Goal: Task Accomplishment & Management: Use online tool/utility

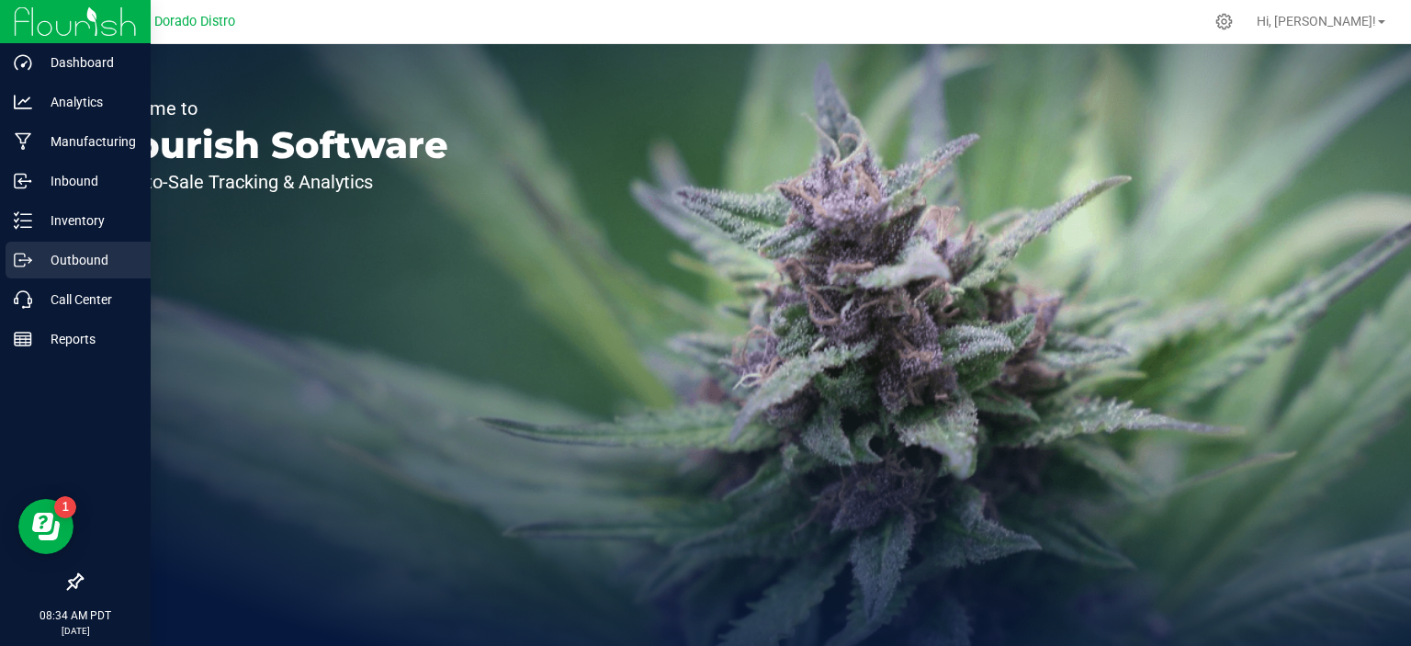
click at [30, 264] on icon at bounding box center [23, 260] width 18 height 18
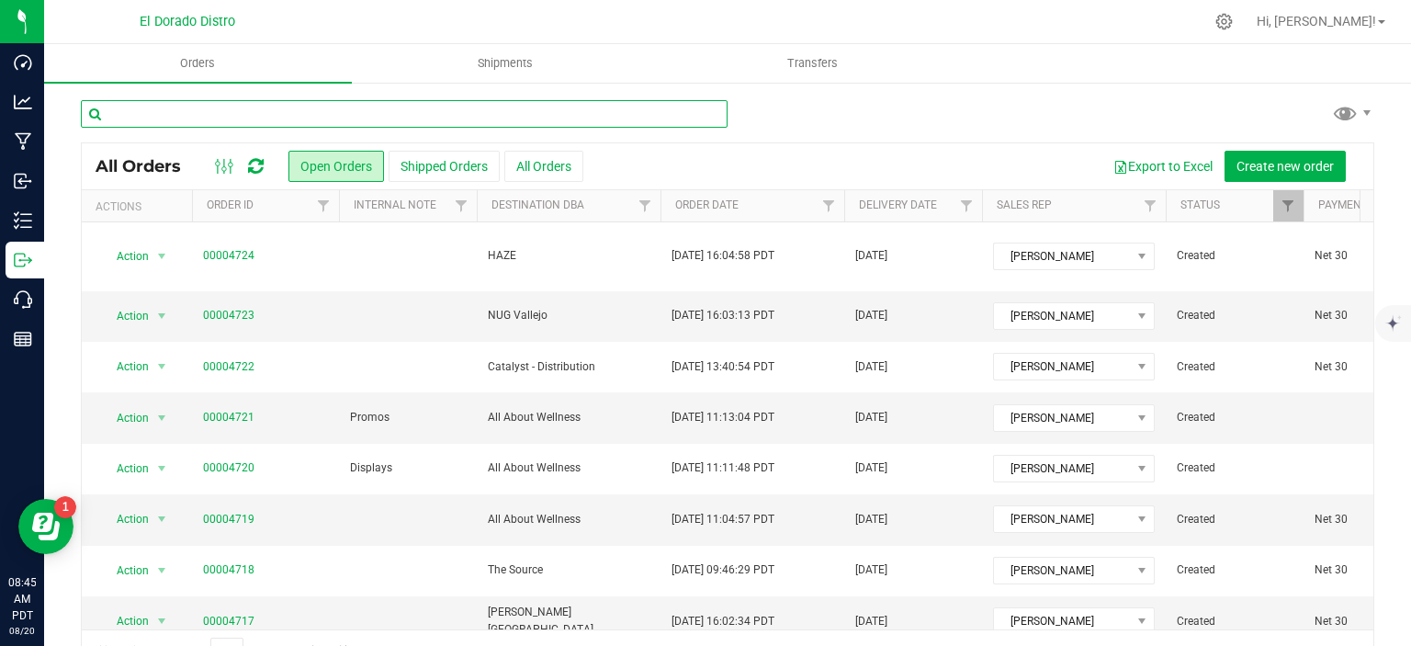
click at [413, 105] on input "text" at bounding box center [404, 114] width 647 height 28
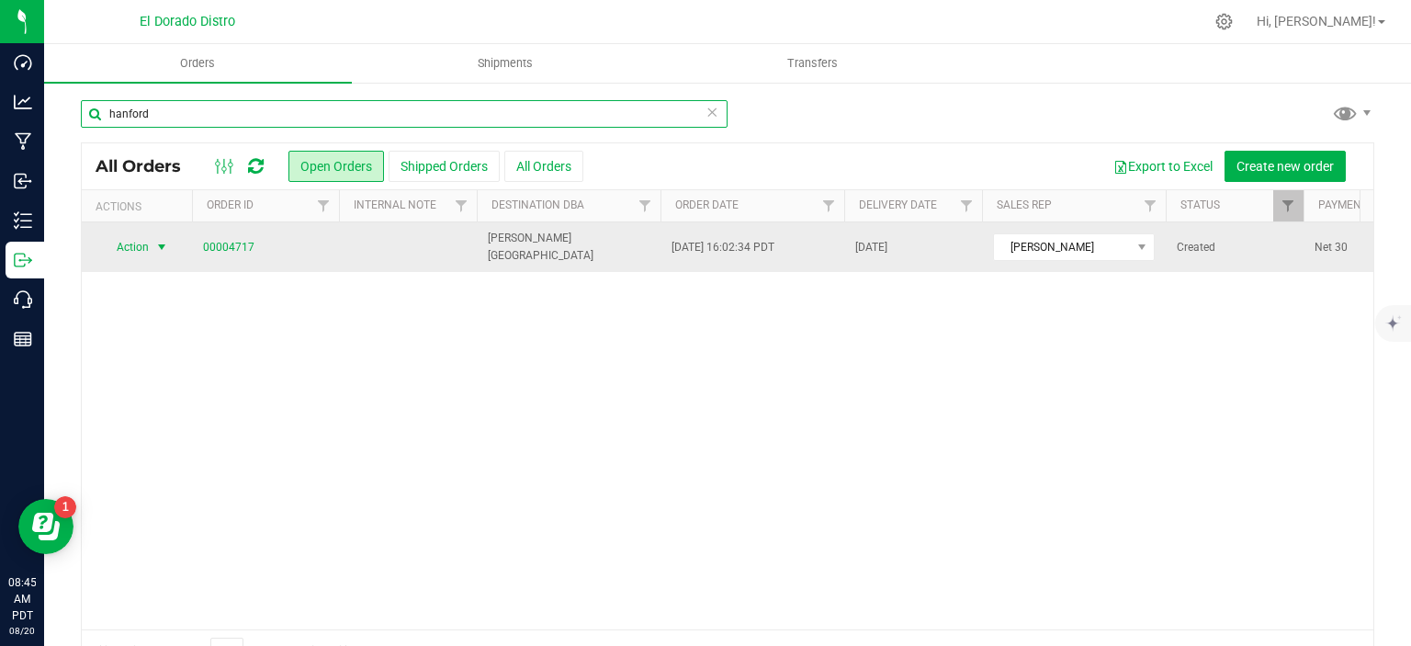
type input "hanford"
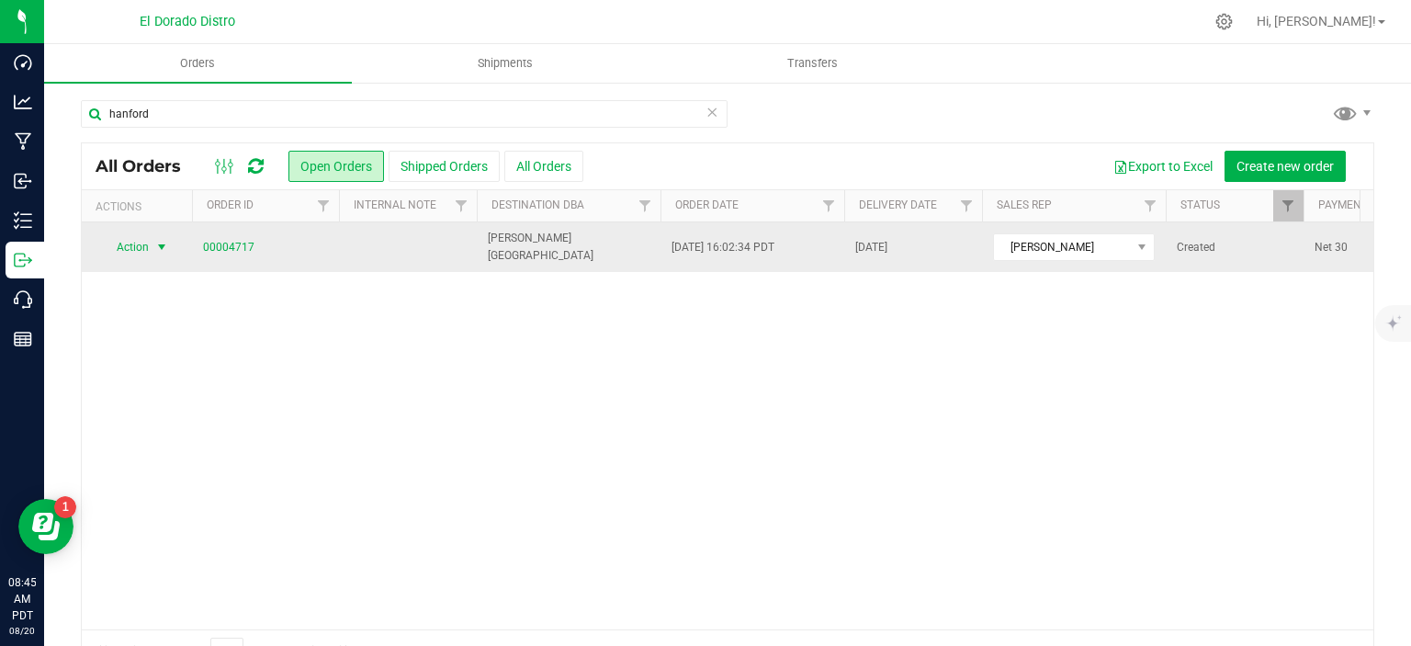
click at [165, 249] on span "select" at bounding box center [161, 247] width 15 height 15
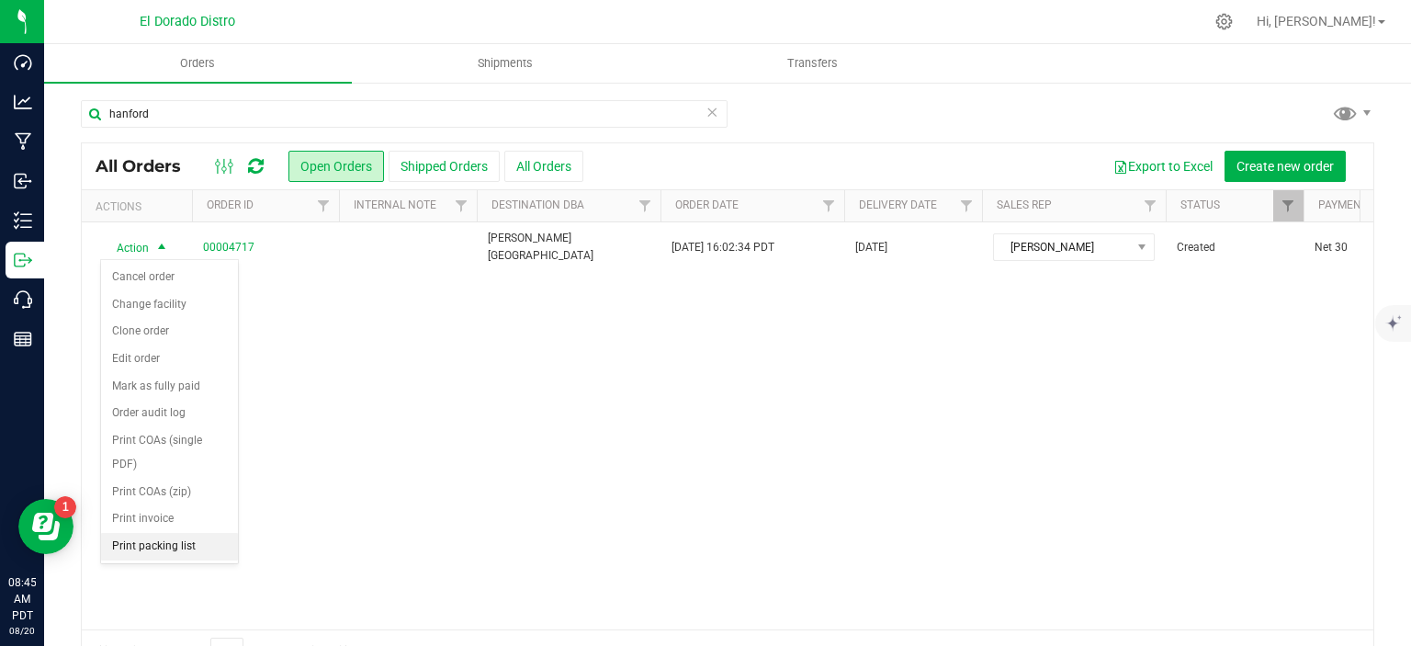
click at [189, 535] on li "Print packing list" at bounding box center [169, 547] width 137 height 28
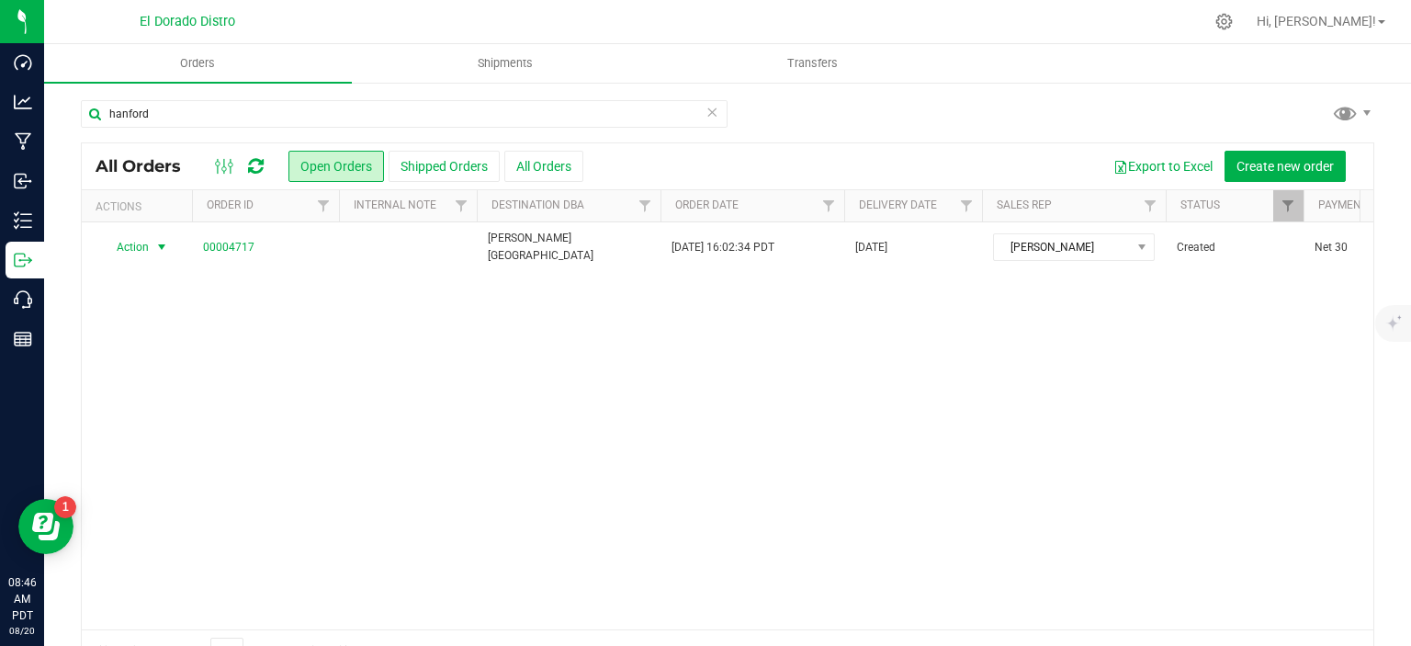
click at [707, 111] on icon at bounding box center [712, 111] width 13 height 22
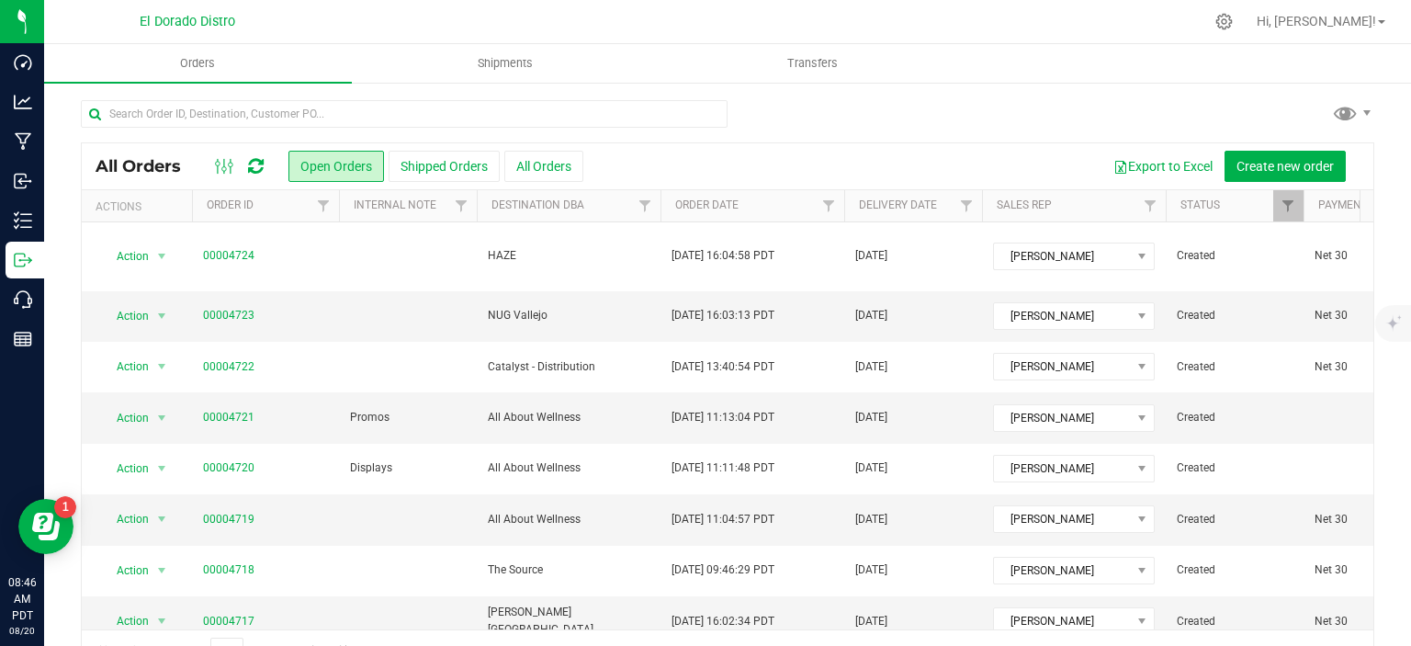
click at [481, 92] on div "All Orders Open Orders Shipped Orders All Orders Export to Excel Create new ord…" at bounding box center [727, 387] width 1367 height 612
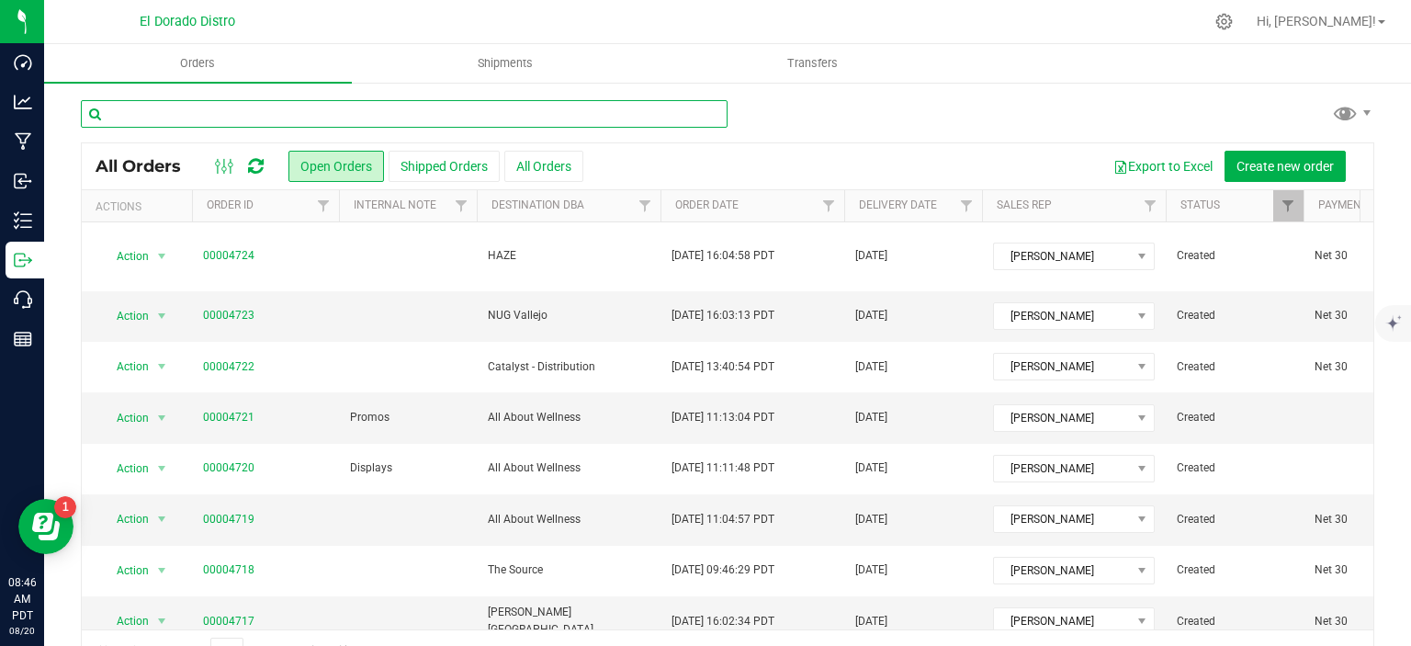
click at [475, 103] on input "text" at bounding box center [404, 114] width 647 height 28
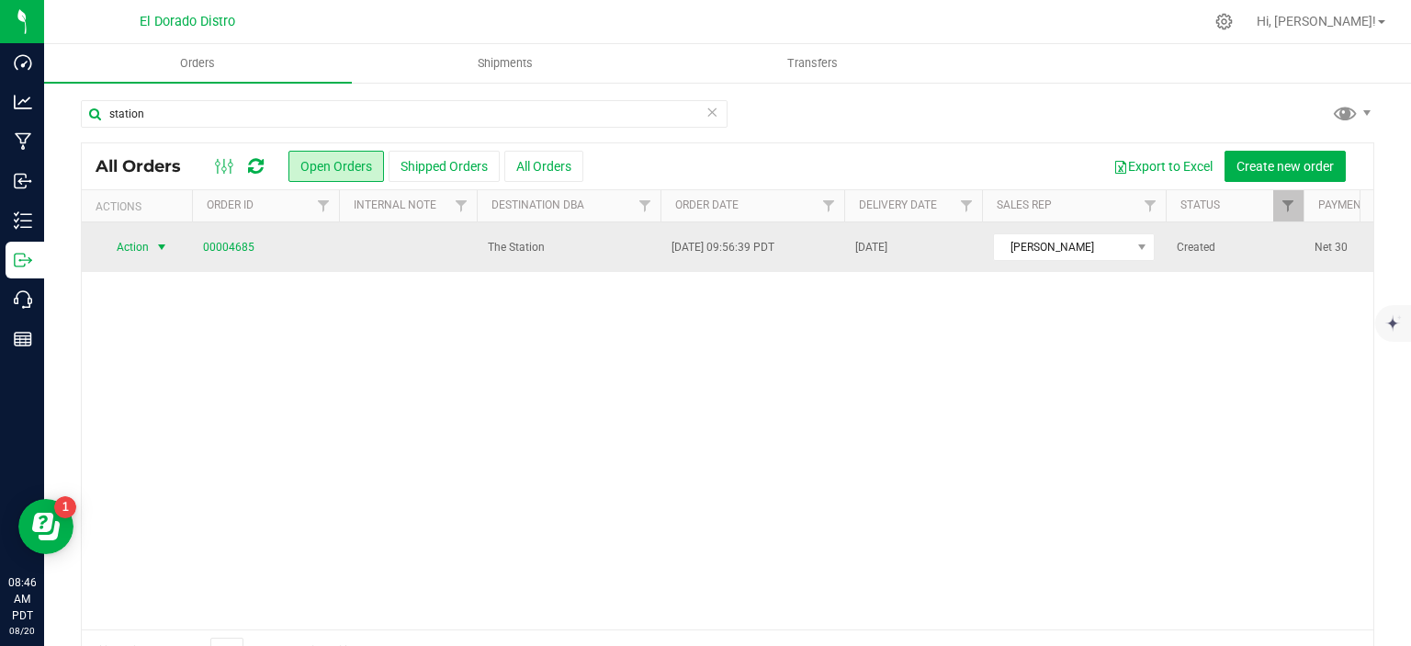
click at [160, 245] on span "select" at bounding box center [161, 247] width 15 height 15
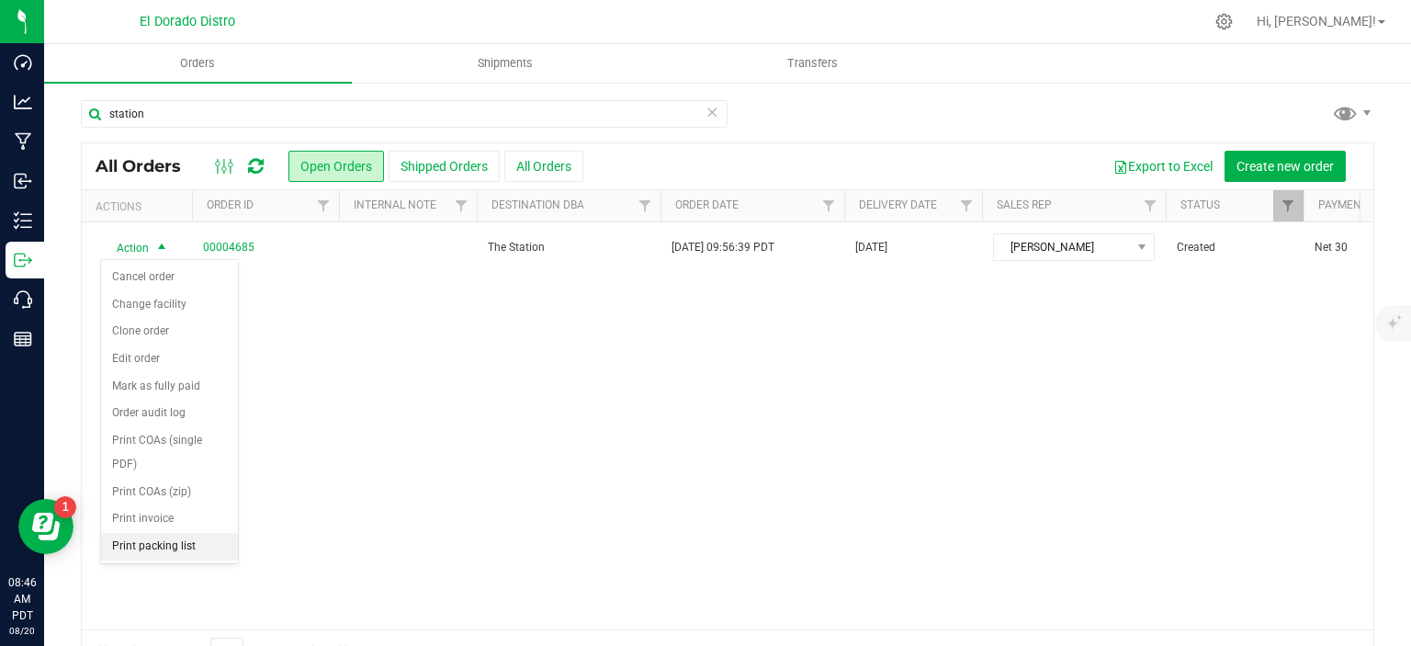
click at [173, 539] on li "Print packing list" at bounding box center [169, 547] width 137 height 28
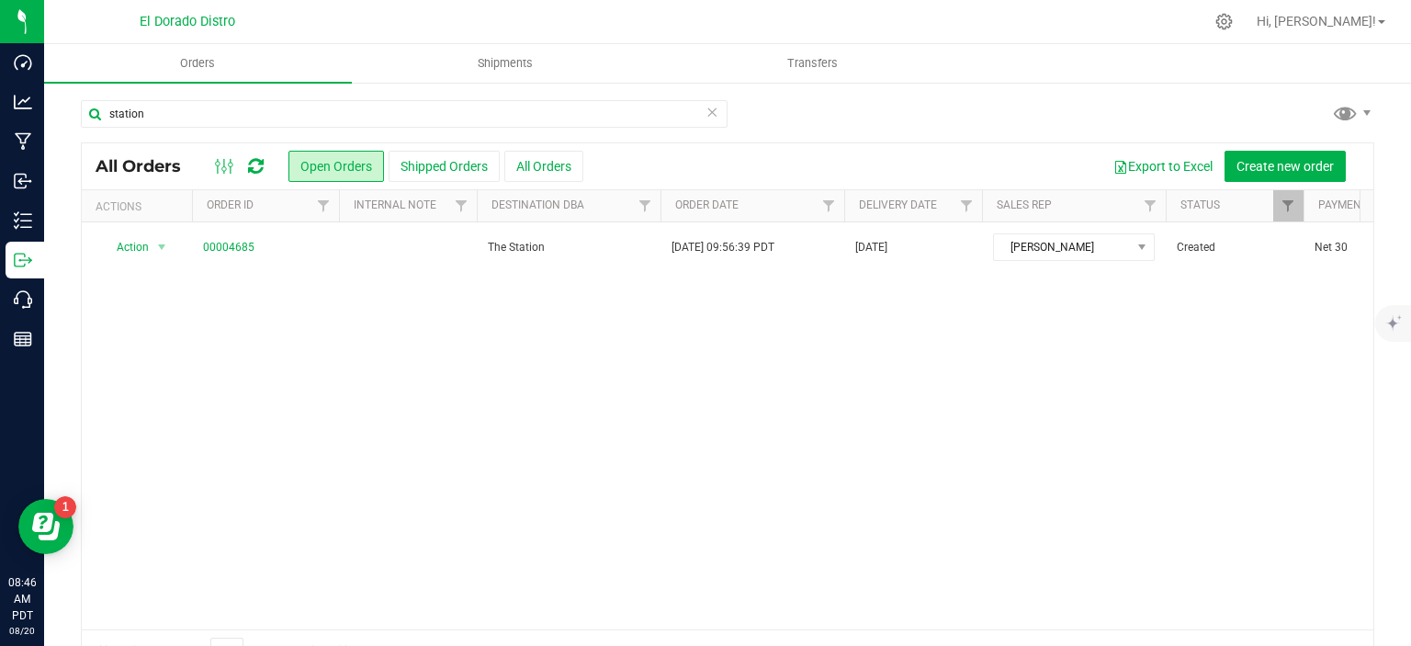
click at [487, 128] on div "station" at bounding box center [404, 121] width 647 height 42
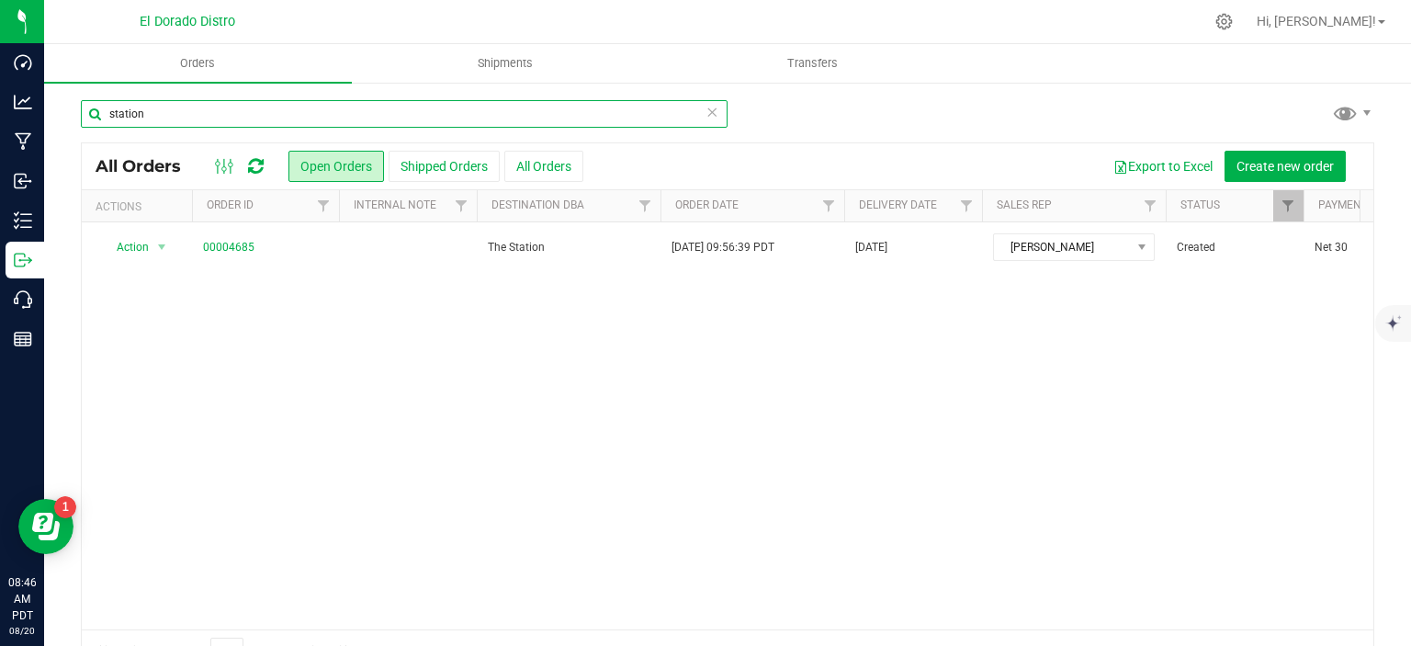
click at [483, 123] on input "station" at bounding box center [404, 114] width 647 height 28
type input "s"
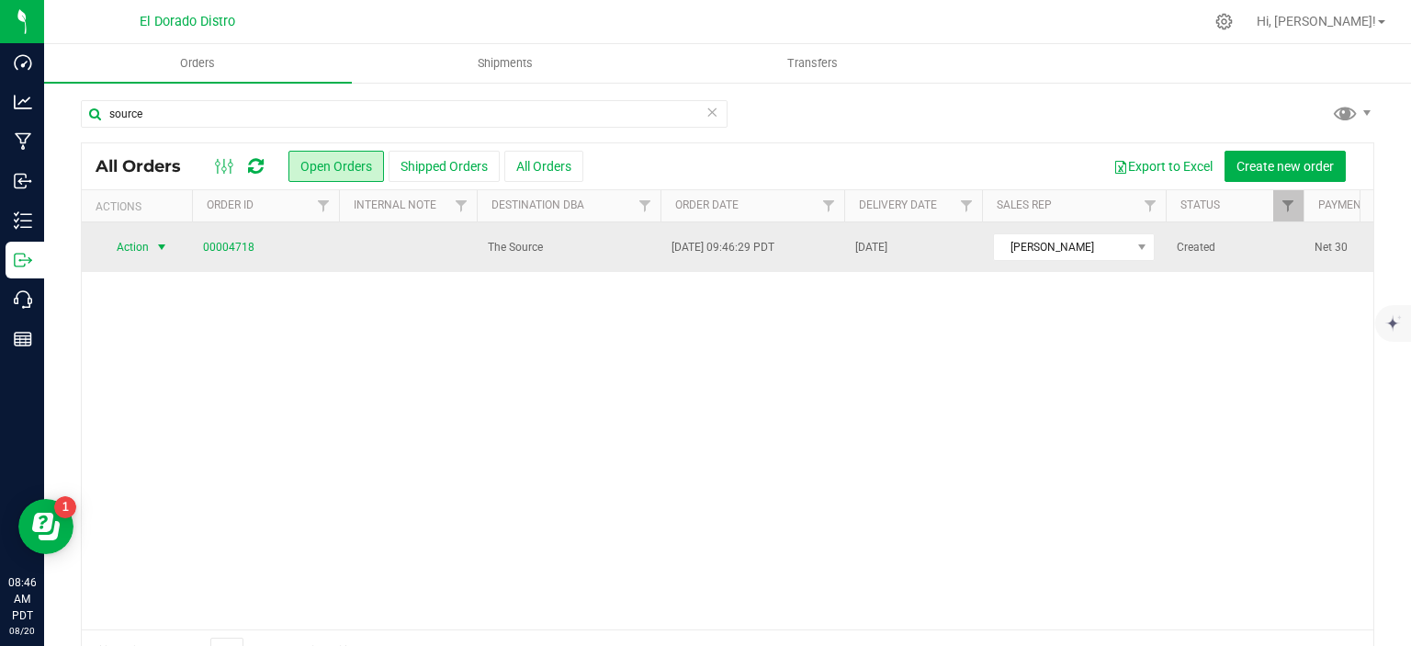
click at [169, 249] on span "select" at bounding box center [161, 247] width 15 height 15
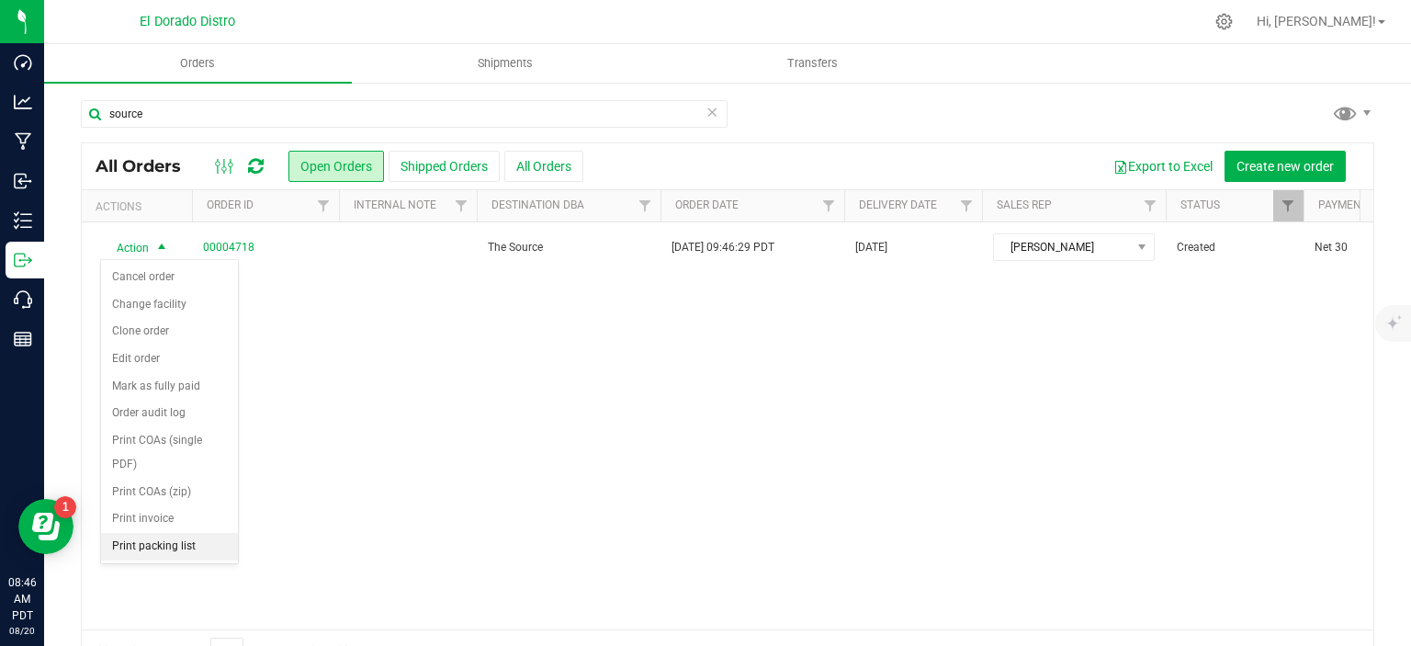
click at [193, 547] on li "Print packing list" at bounding box center [169, 547] width 137 height 28
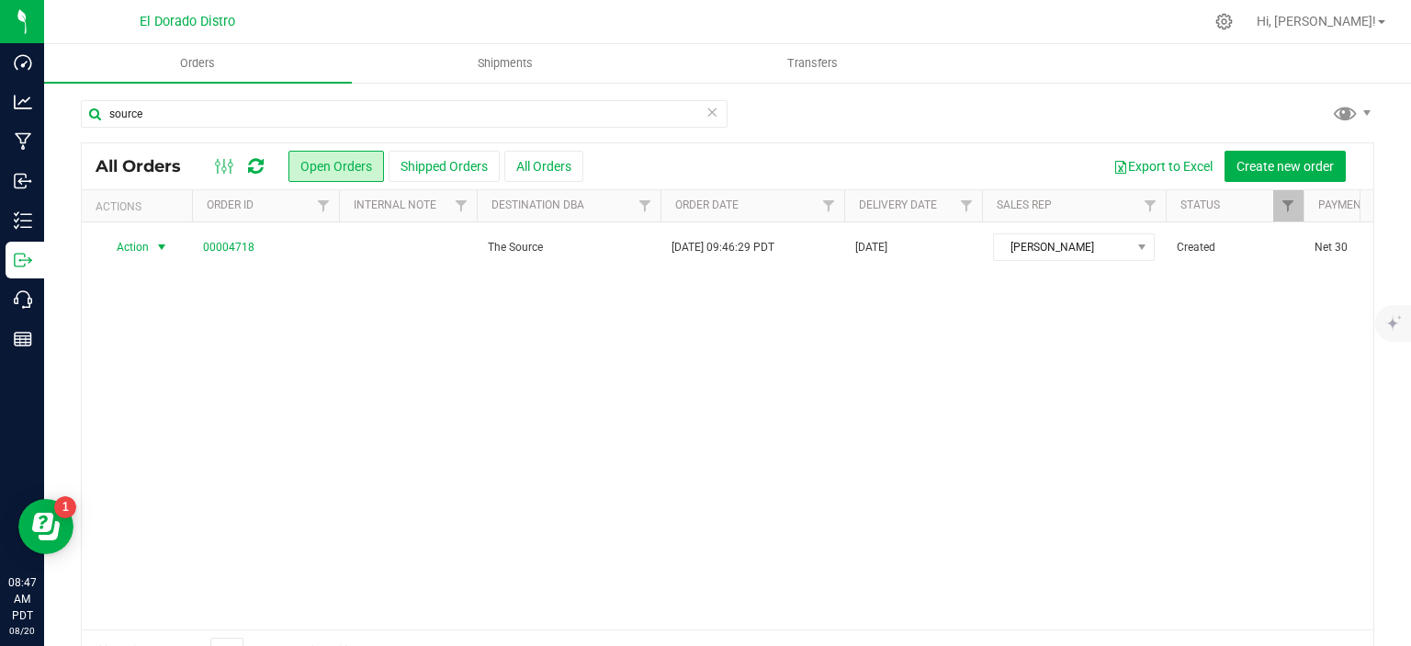
click at [454, 98] on div "source All Orders Open Orders Shipped Orders All Orders Export to Excel Create …" at bounding box center [727, 387] width 1367 height 612
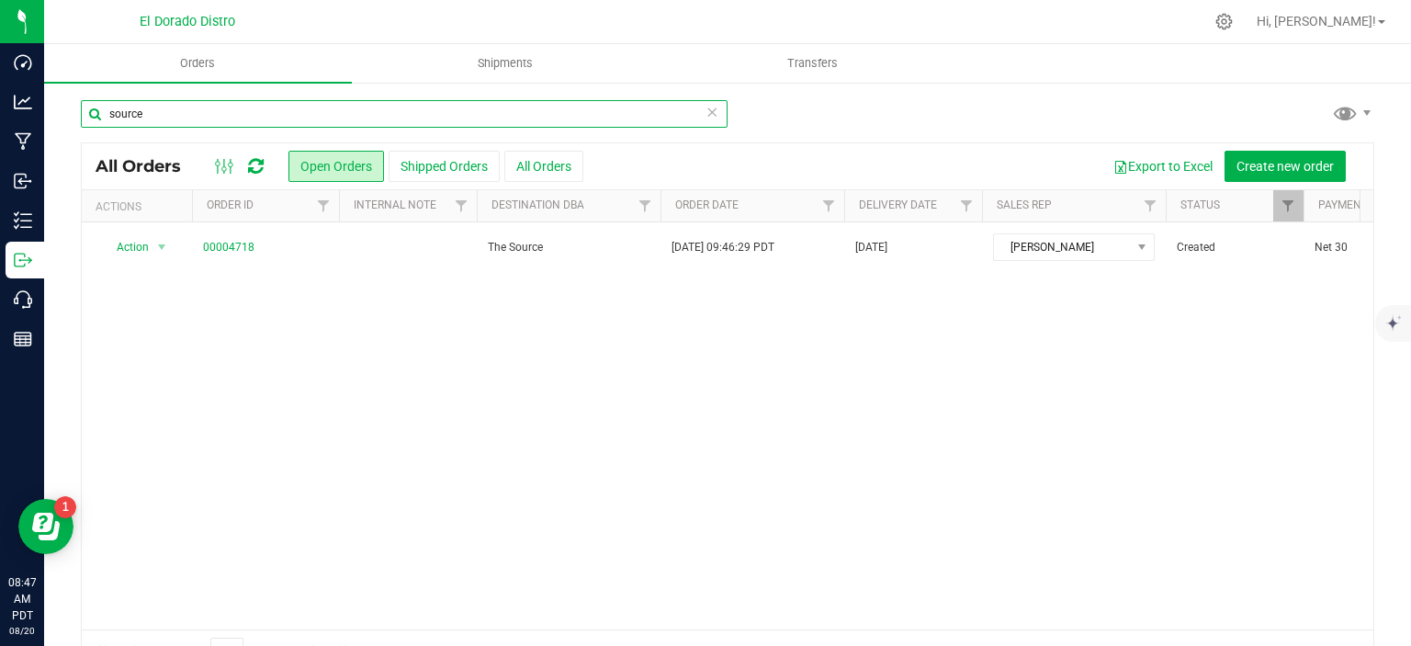
click at [448, 111] on input "source" at bounding box center [404, 114] width 647 height 28
type input "s"
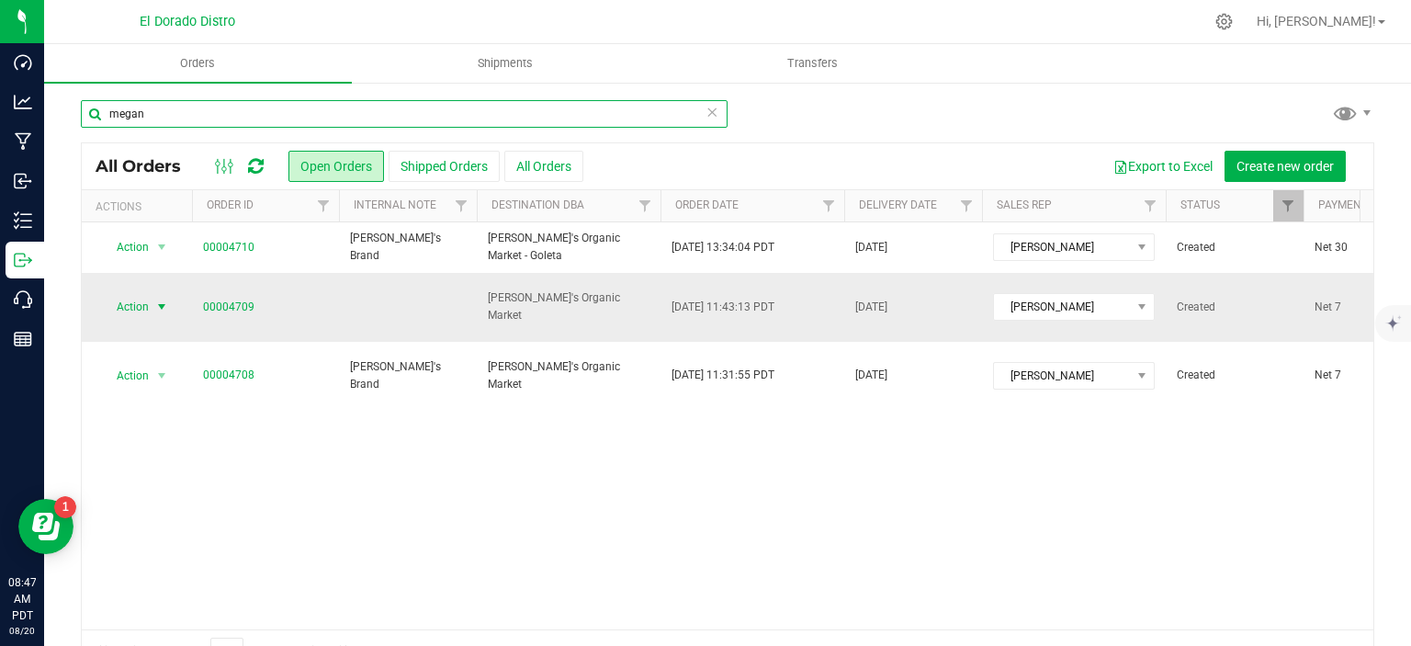
type input "megan"
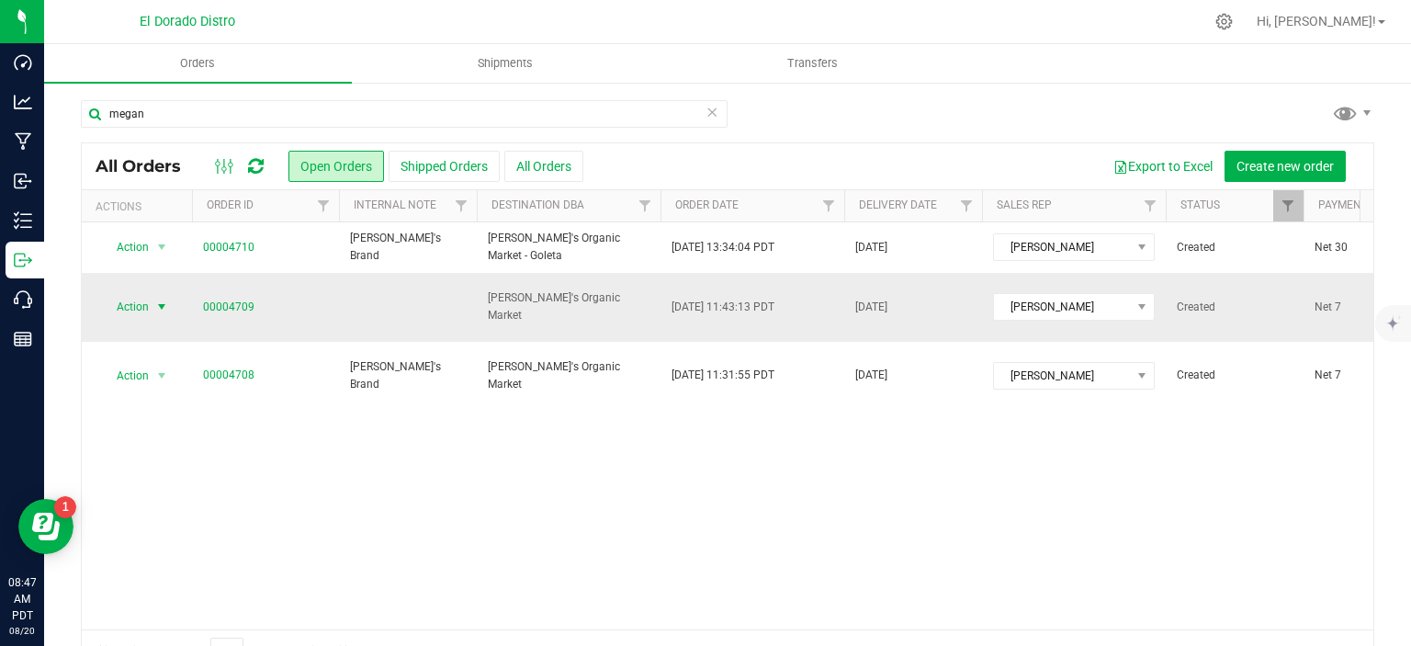
click at [168, 299] on span "select" at bounding box center [161, 306] width 15 height 15
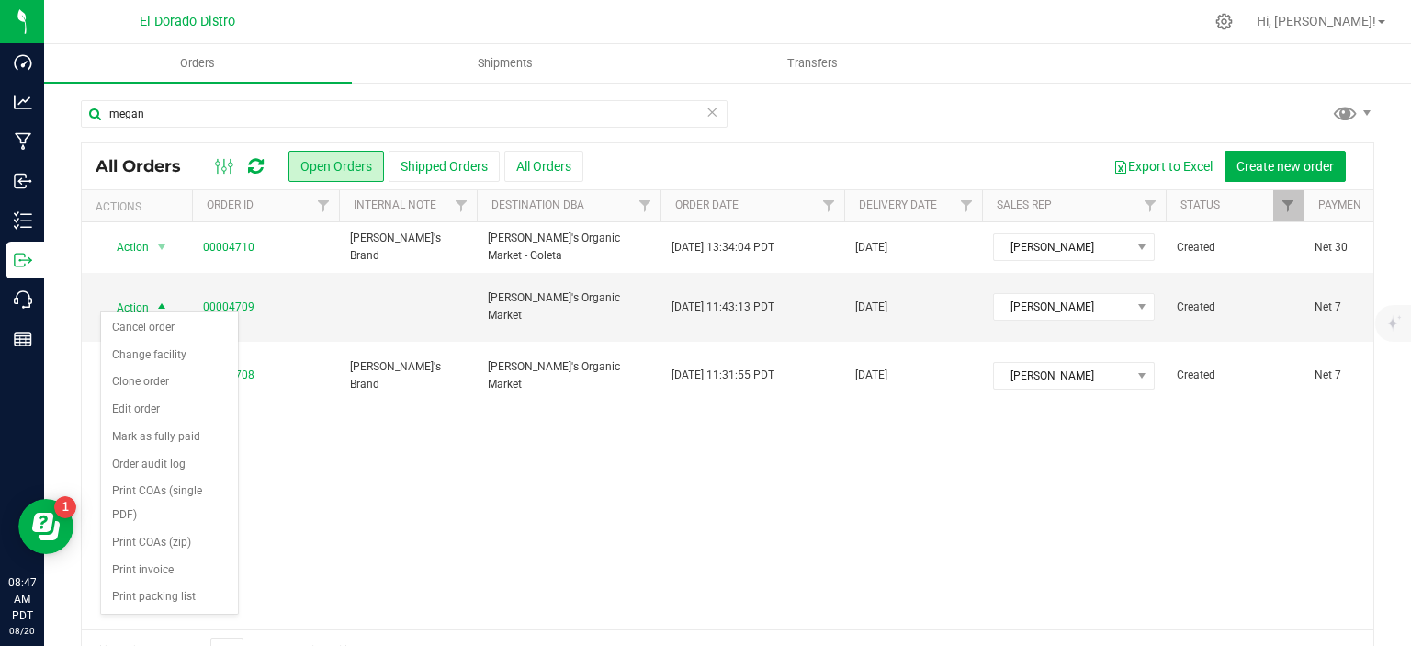
click at [320, 427] on div "Action Action Cancel order Change facility Clone order Edit order Mark as fully…" at bounding box center [728, 425] width 1292 height 407
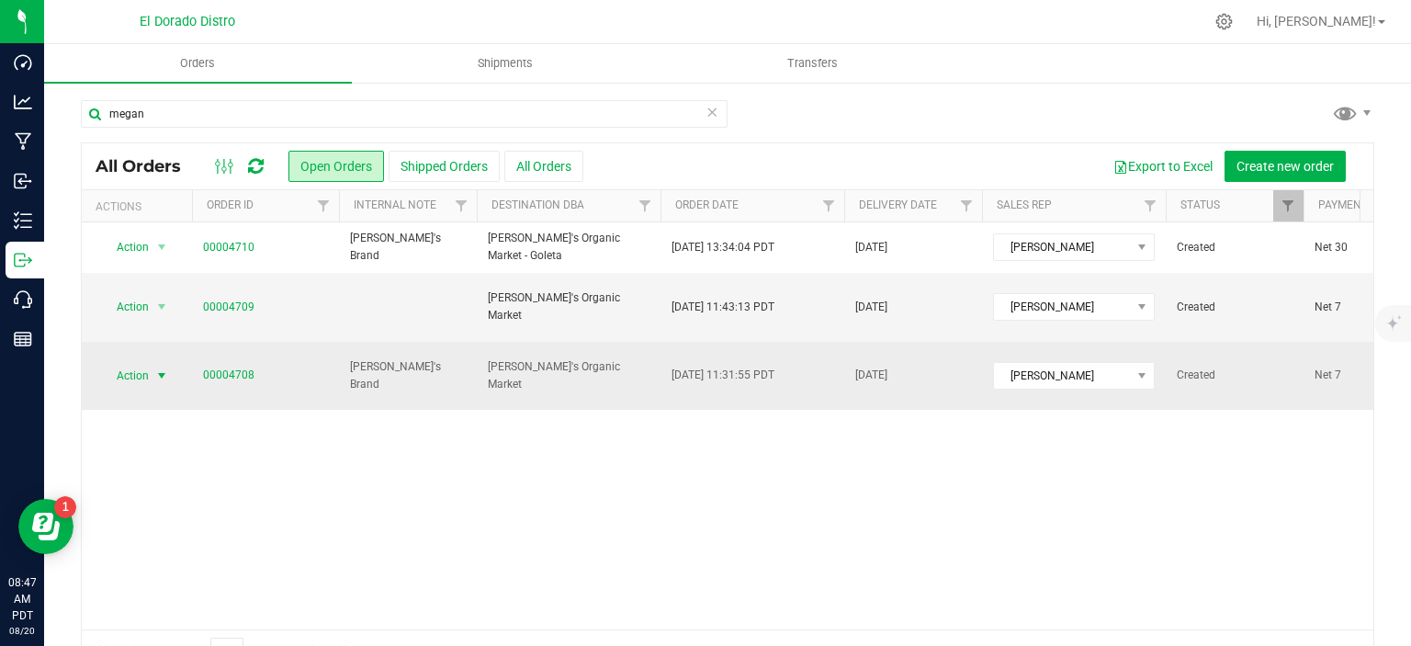
click at [164, 368] on span "select" at bounding box center [161, 375] width 15 height 15
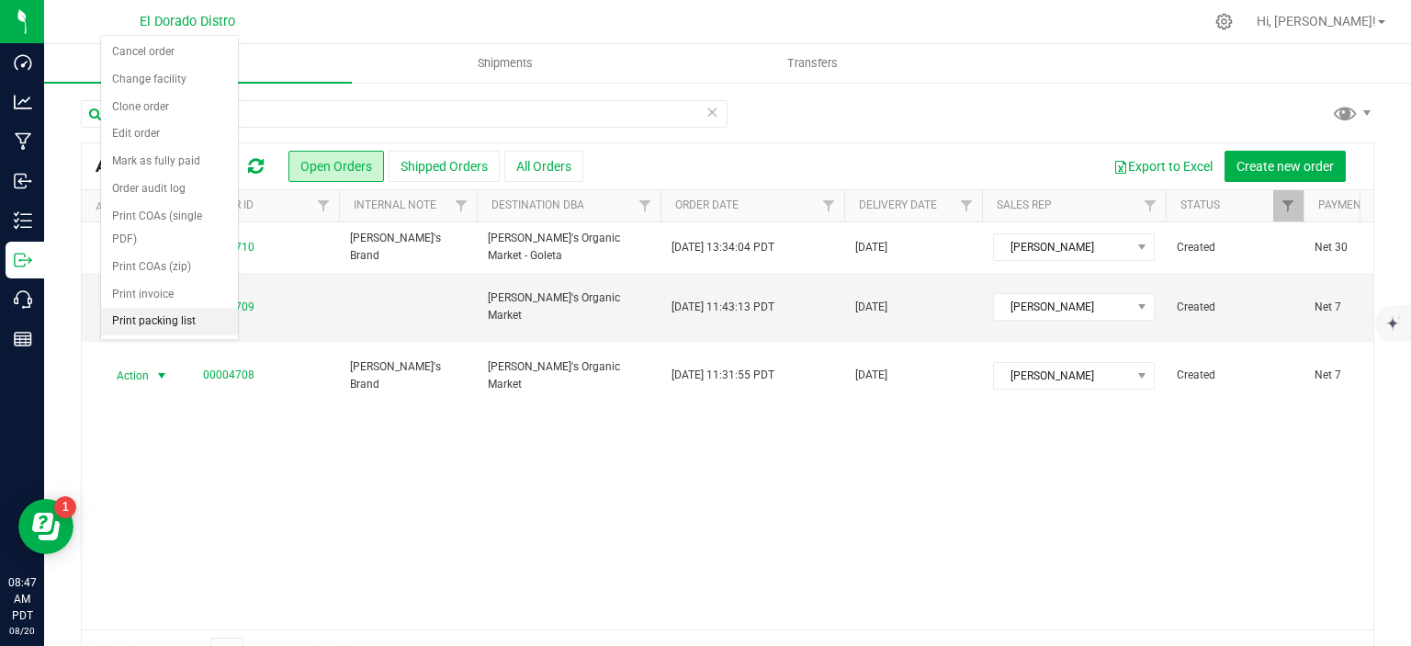
click at [169, 325] on li "Print packing list" at bounding box center [169, 322] width 137 height 28
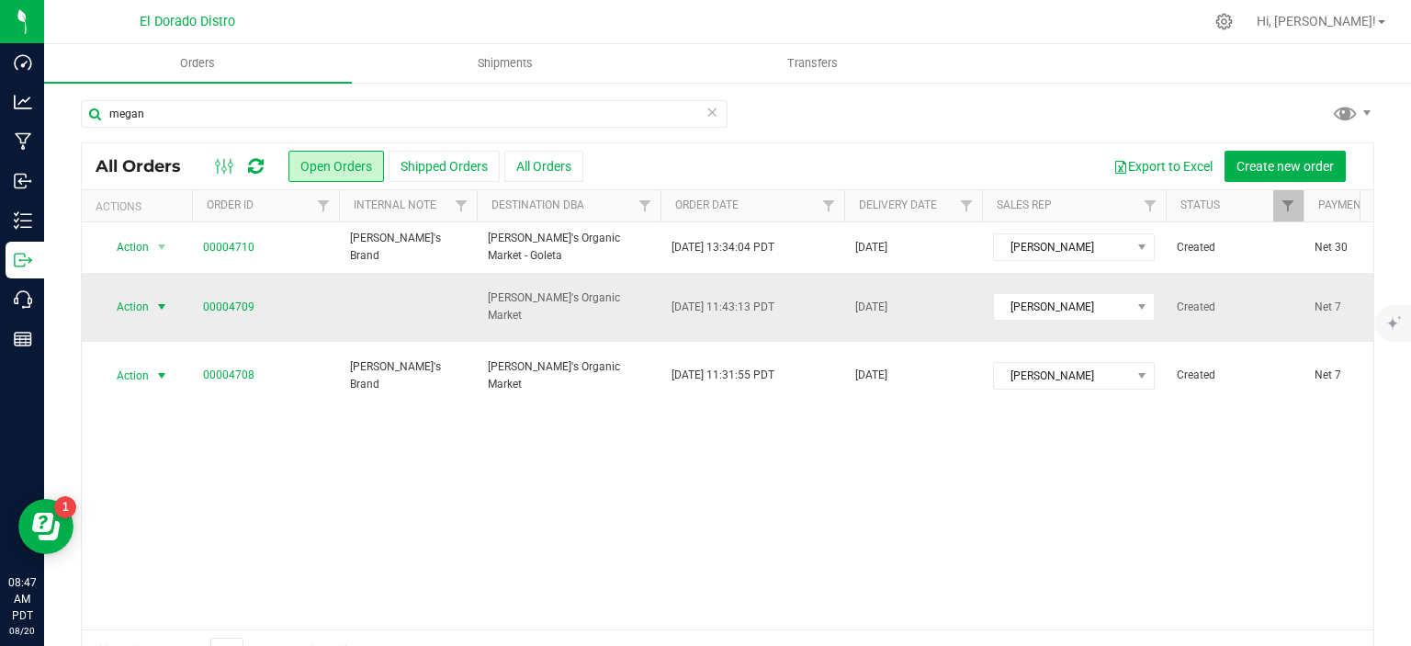
click at [168, 301] on span "select" at bounding box center [161, 306] width 15 height 15
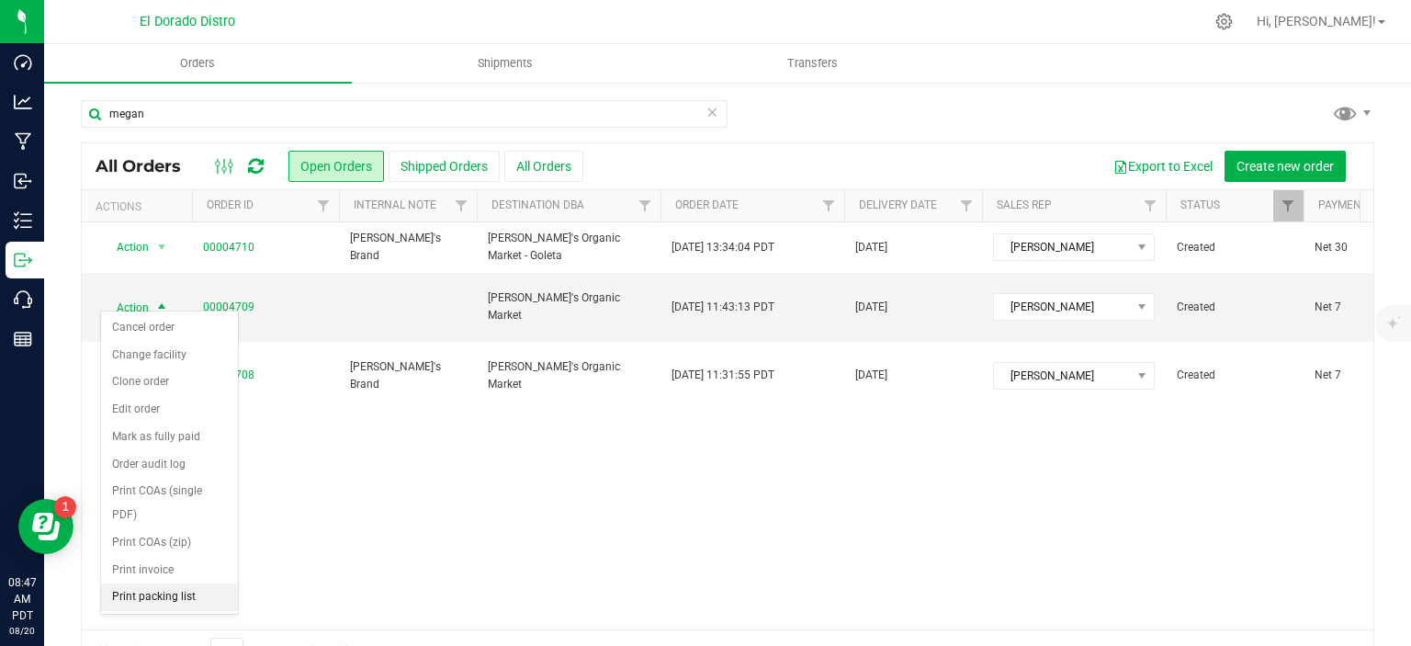
click at [194, 590] on li "Print packing list" at bounding box center [169, 597] width 137 height 28
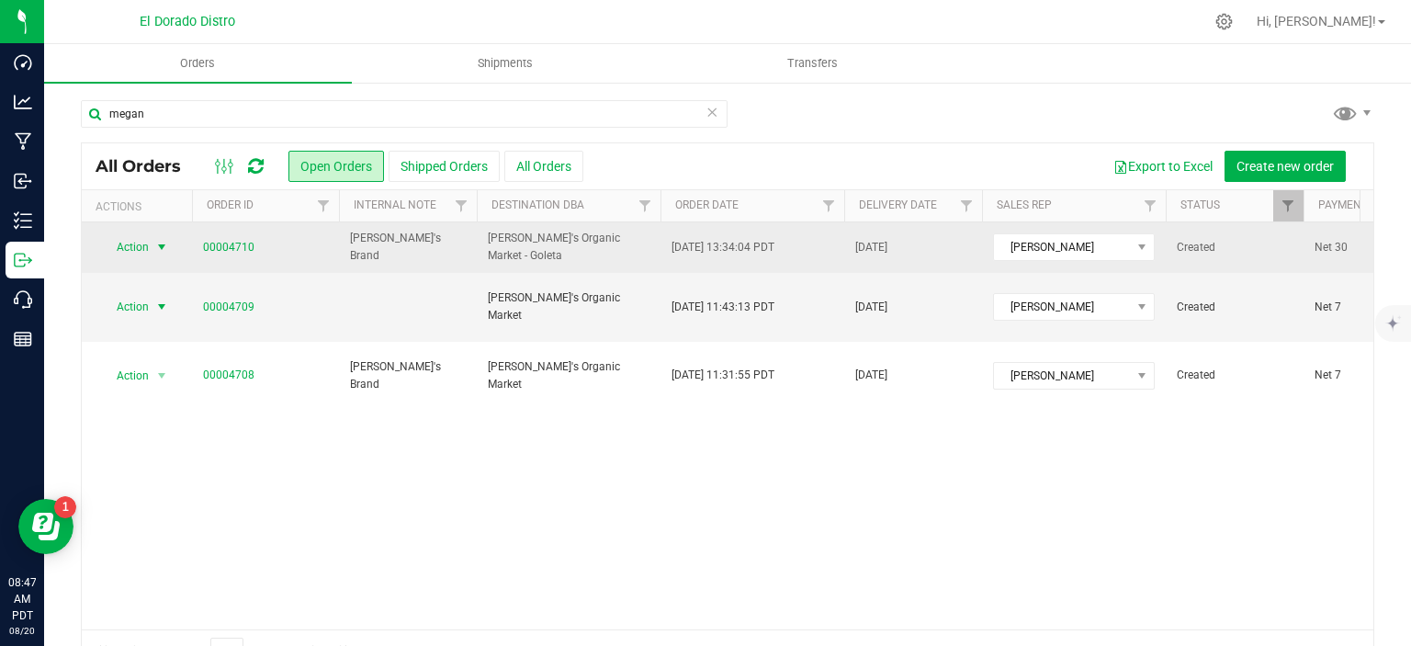
click at [161, 247] on span "select" at bounding box center [161, 247] width 15 height 15
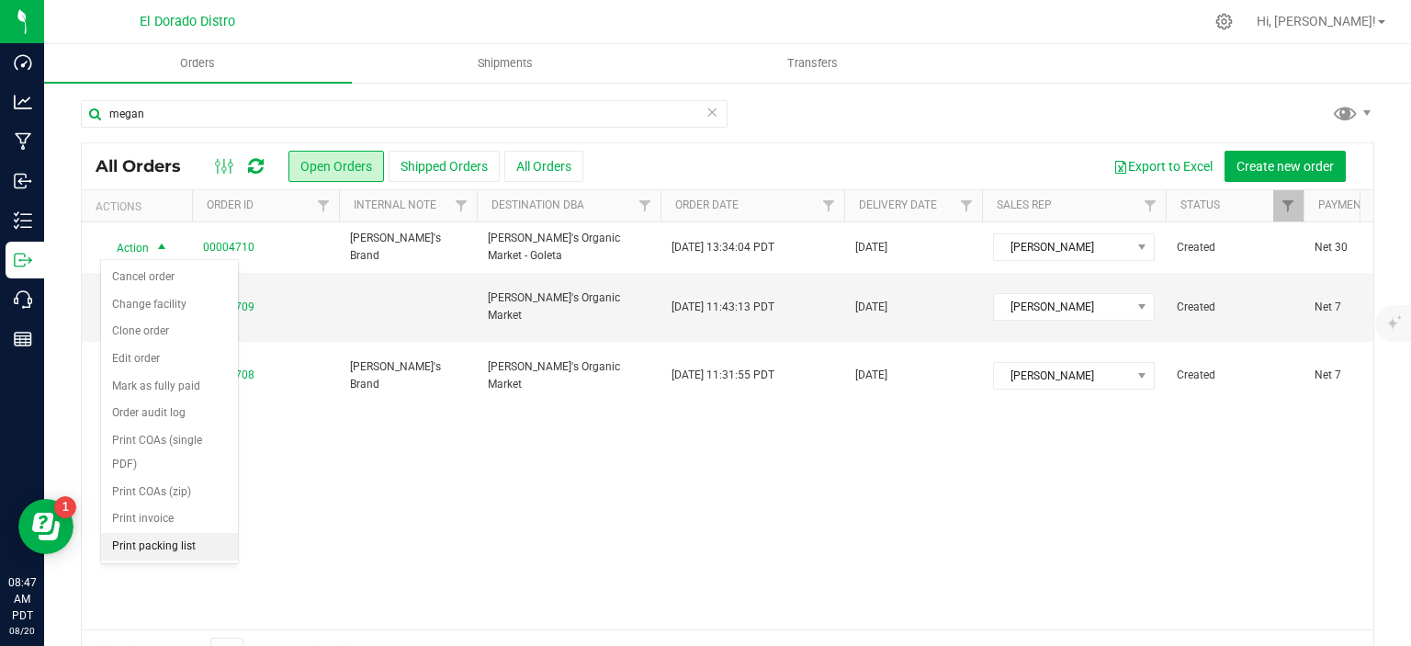
click at [182, 546] on li "Print packing list" at bounding box center [169, 547] width 137 height 28
